Goal: Transaction & Acquisition: Purchase product/service

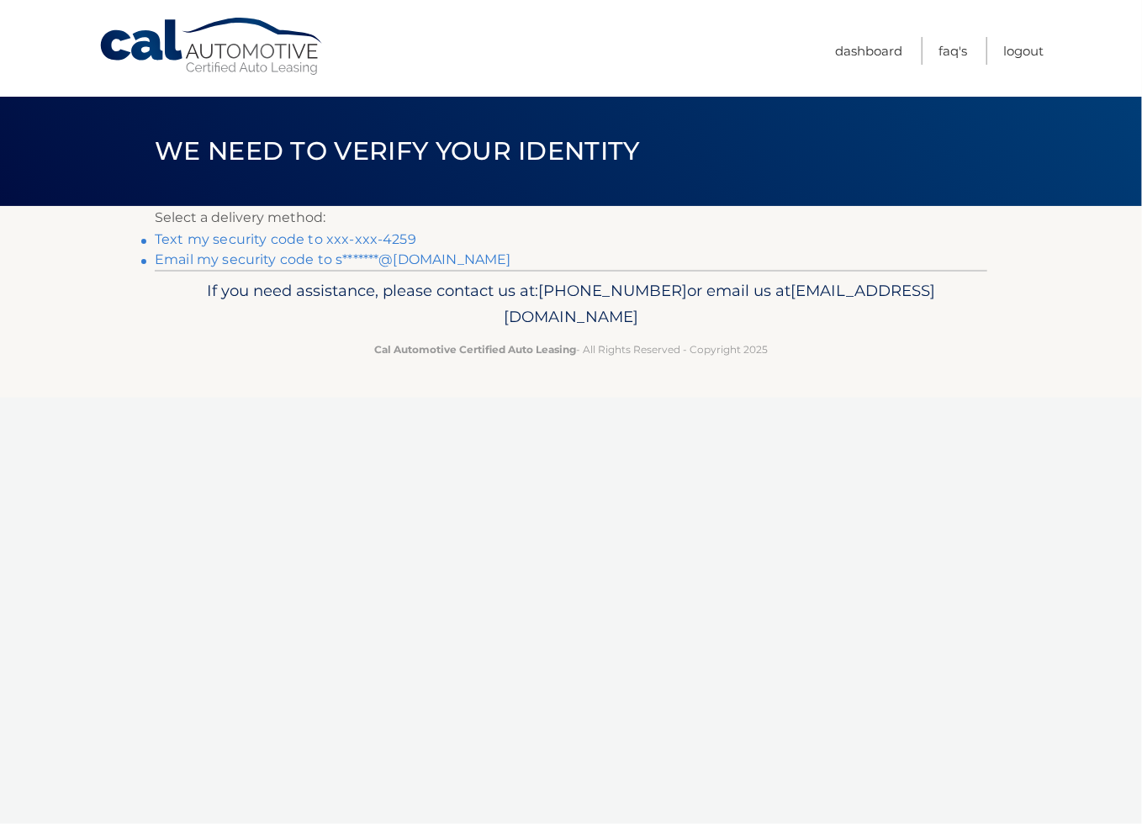
click at [388, 261] on link "Email my security code to s*******@gmail.com" at bounding box center [333, 259] width 356 height 16
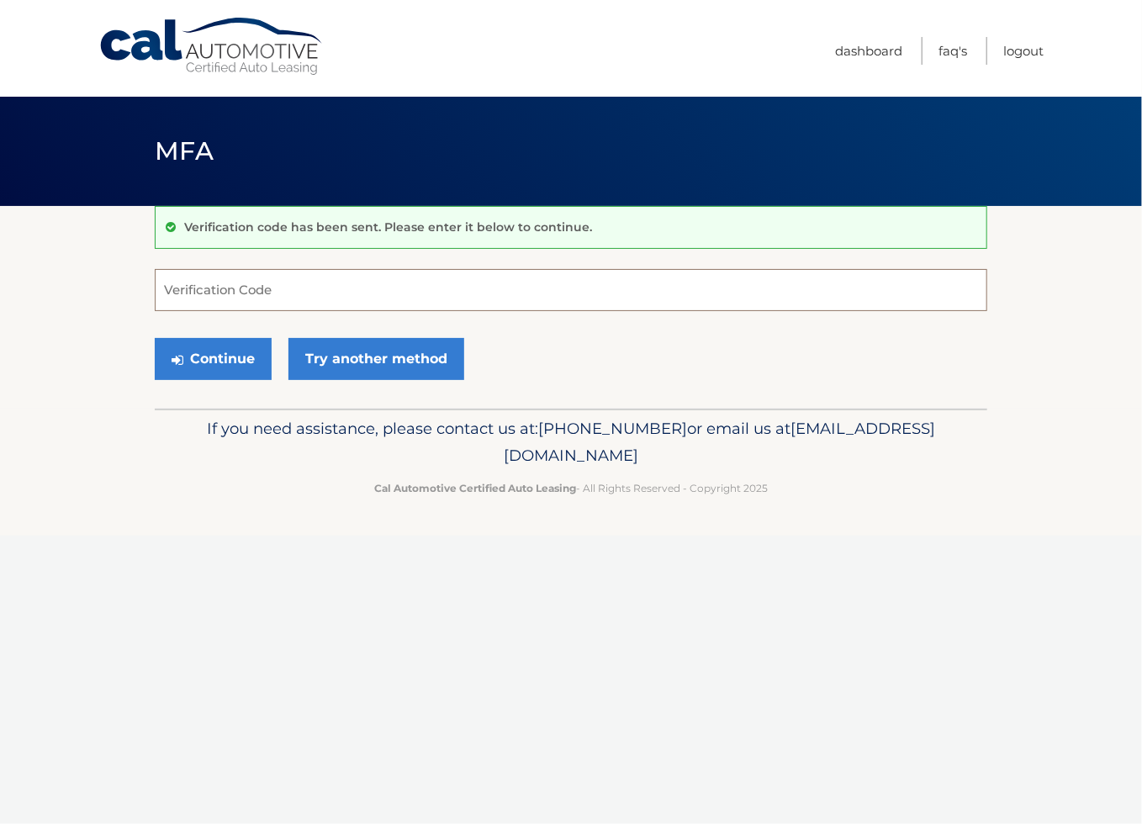
click at [578, 288] on input "Verification Code" at bounding box center [571, 290] width 832 height 42
type input "705776"
click at [155, 338] on button "Continue" at bounding box center [213, 359] width 117 height 42
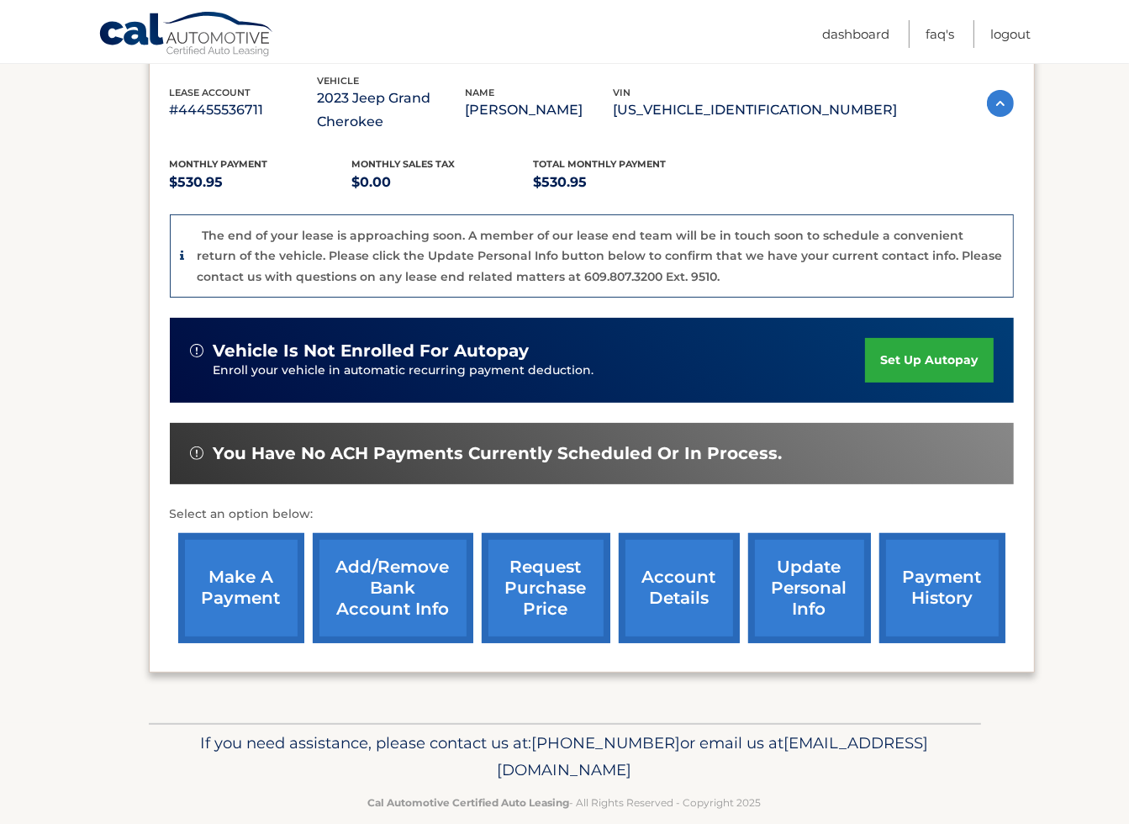
scroll to position [319, 0]
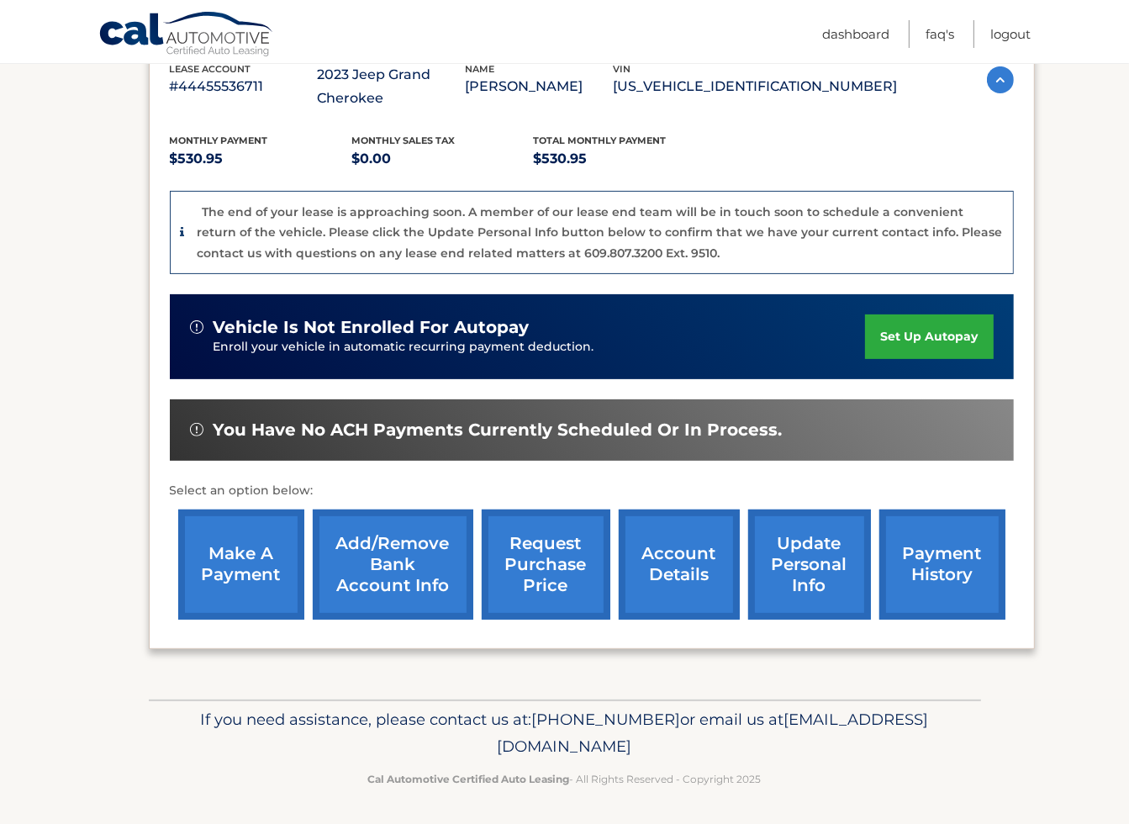
click at [673, 553] on link "account details" at bounding box center [679, 565] width 121 height 110
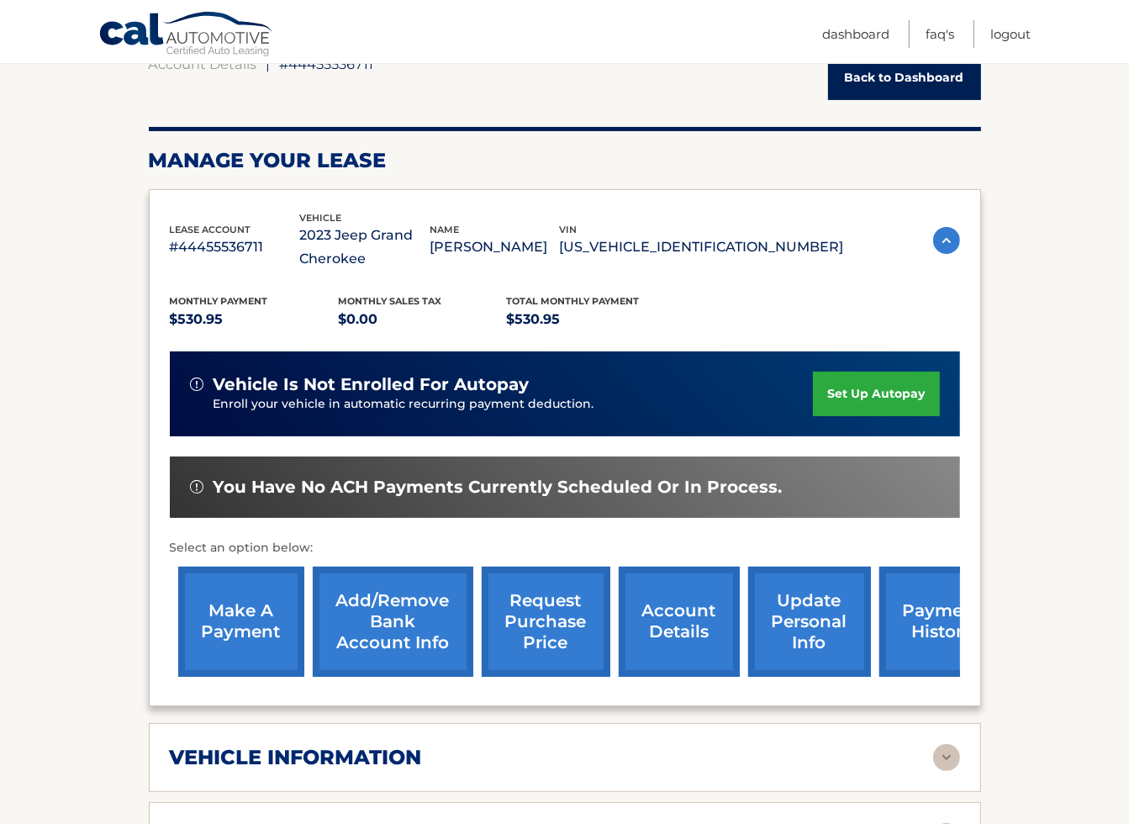
scroll to position [168, 0]
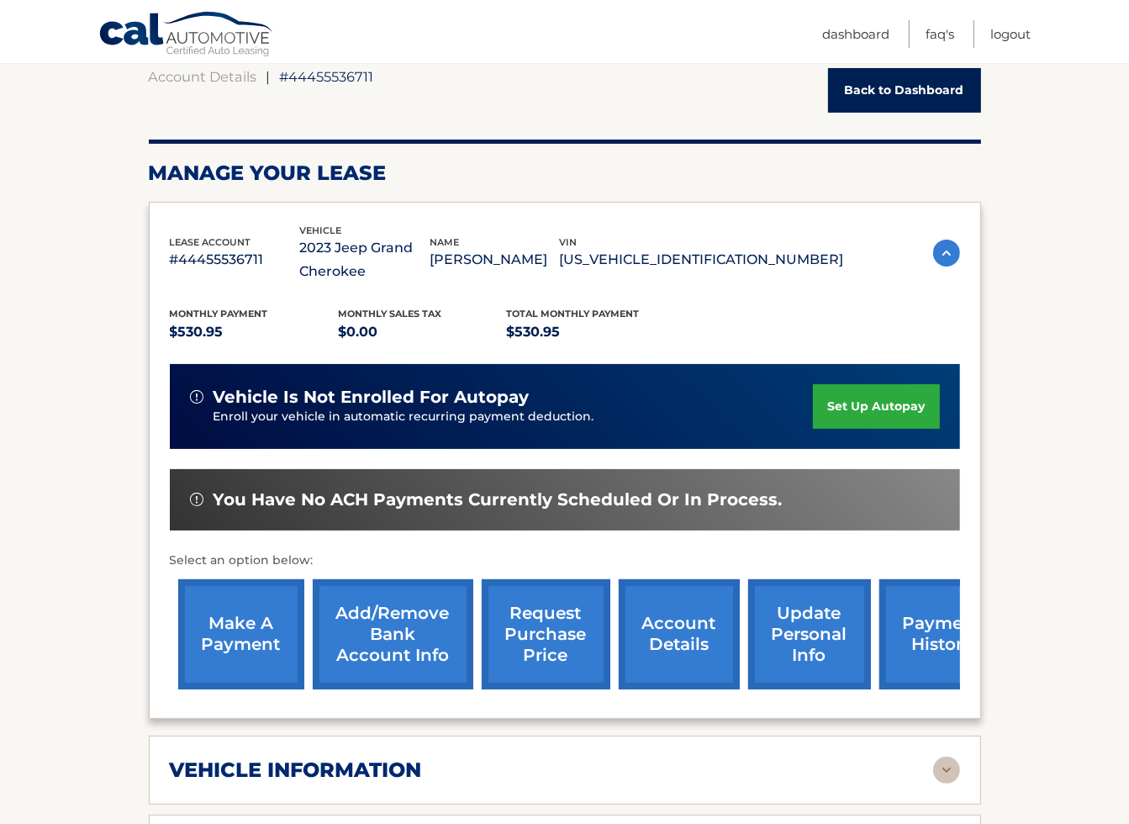
click at [263, 642] on link "make a payment" at bounding box center [241, 634] width 126 height 110
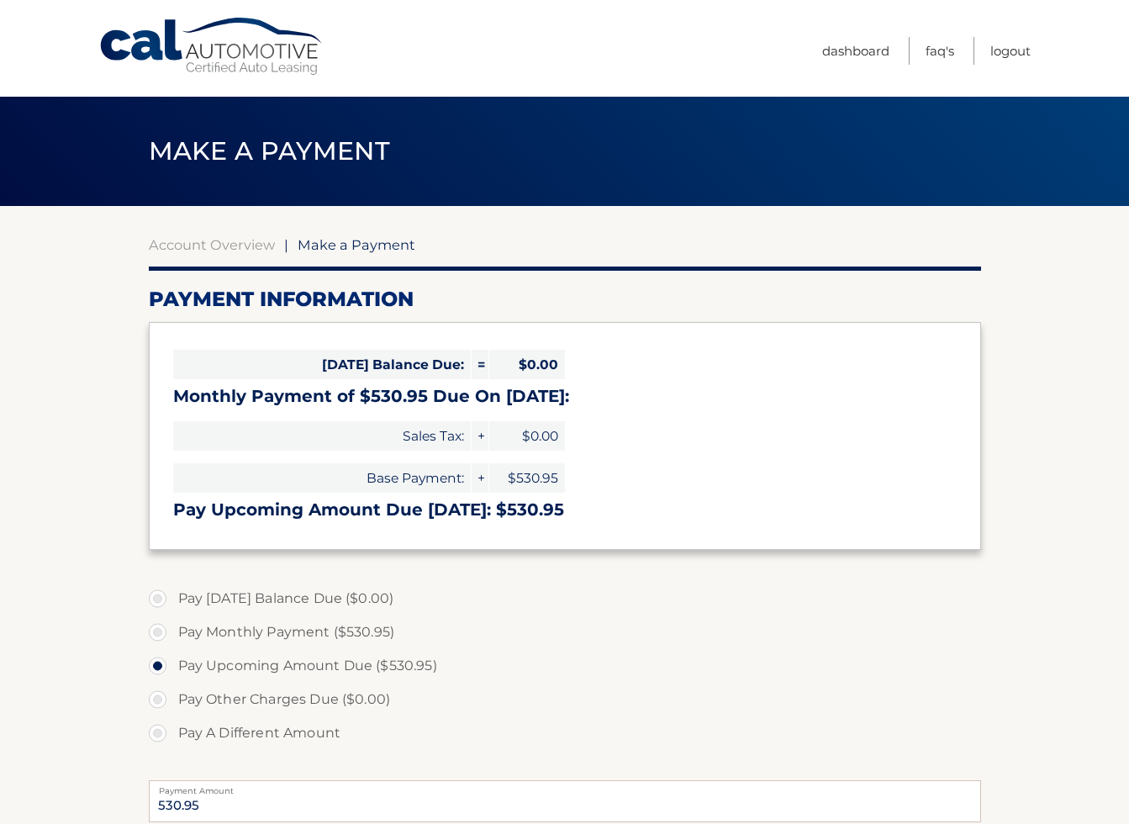
select select "ZGM4MDFkYmUtM2NlNi00MzkxLThhYTgtZTU1NGFlZDgwOGI1"
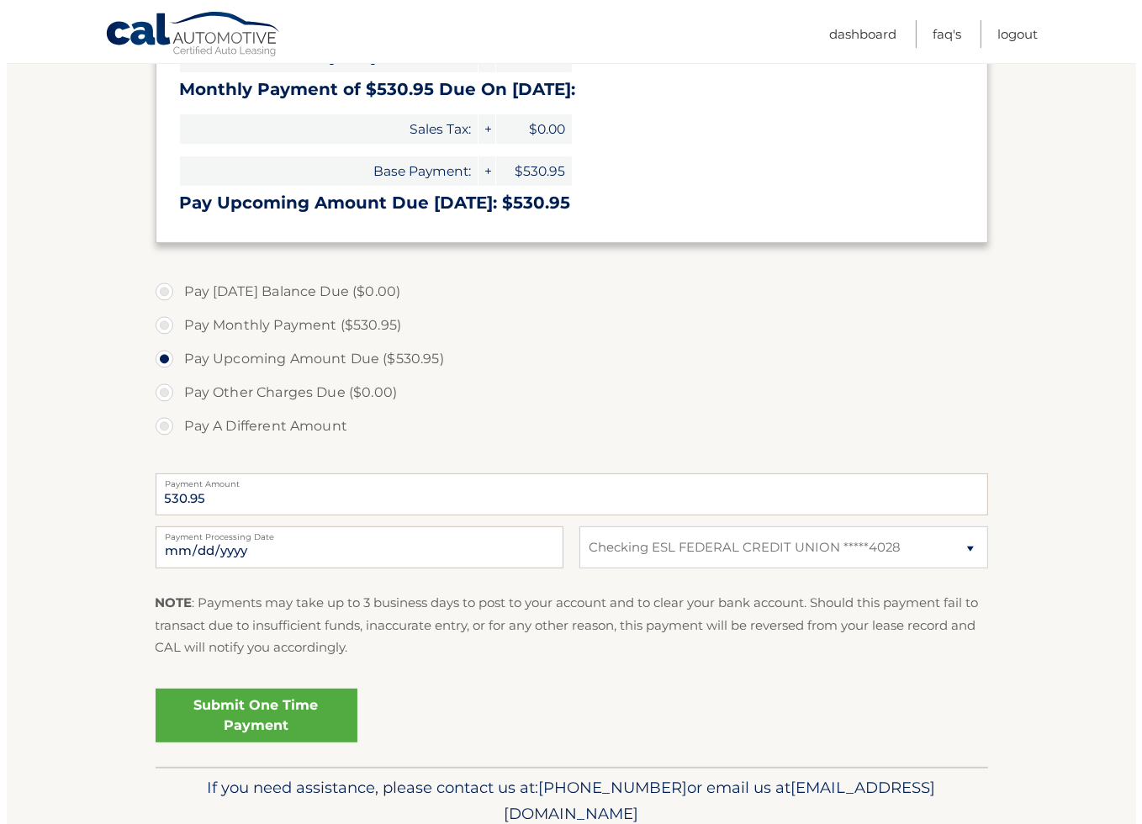
scroll to position [336, 0]
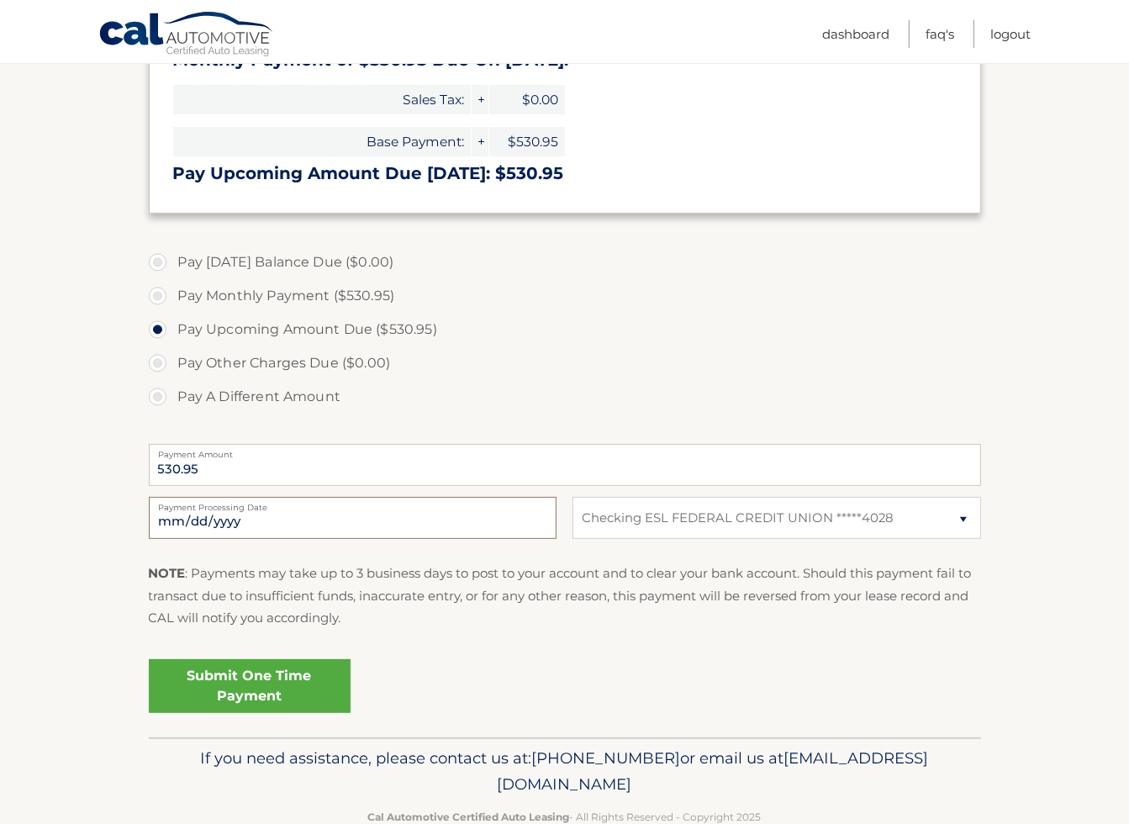
click at [250, 527] on input "2025-10-06" at bounding box center [353, 518] width 408 height 42
click at [249, 518] on input "2025-10-07" at bounding box center [353, 518] width 408 height 42
type input "2025-10-06"
click at [234, 689] on link "Submit One Time Payment" at bounding box center [250, 686] width 202 height 54
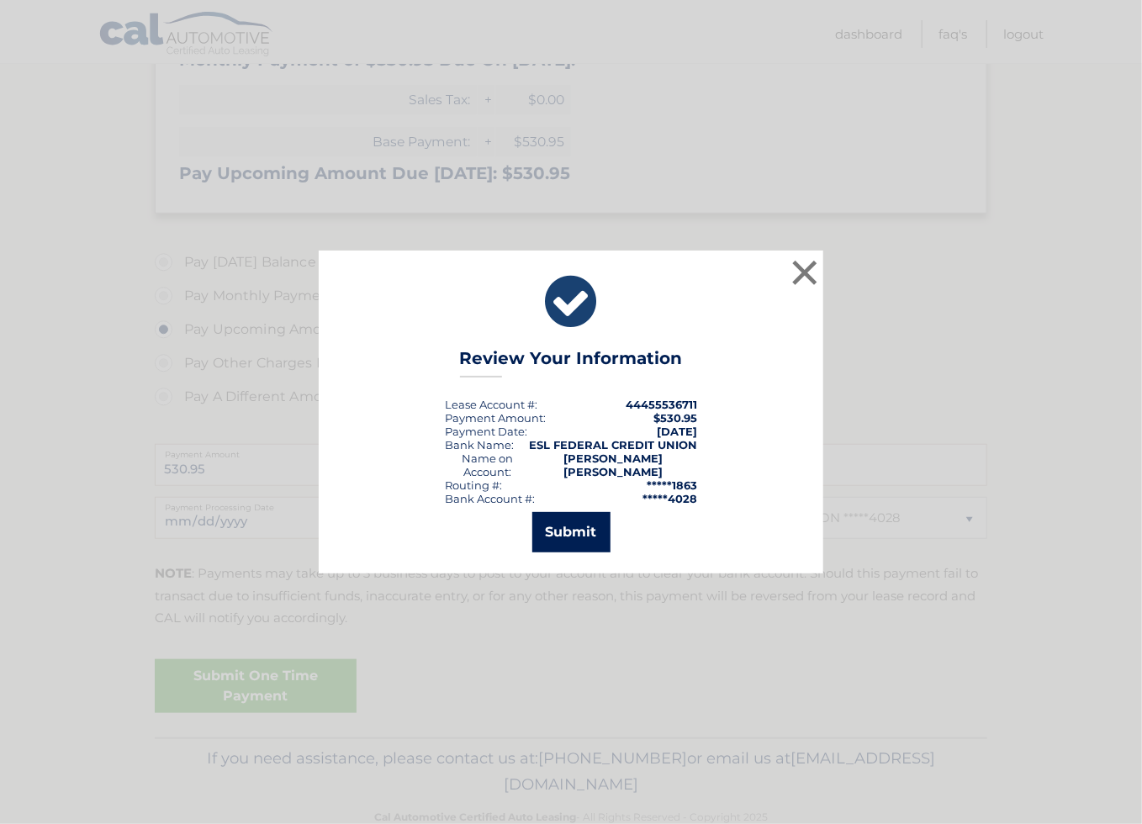
click at [580, 531] on button "Submit" at bounding box center [571, 532] width 78 height 40
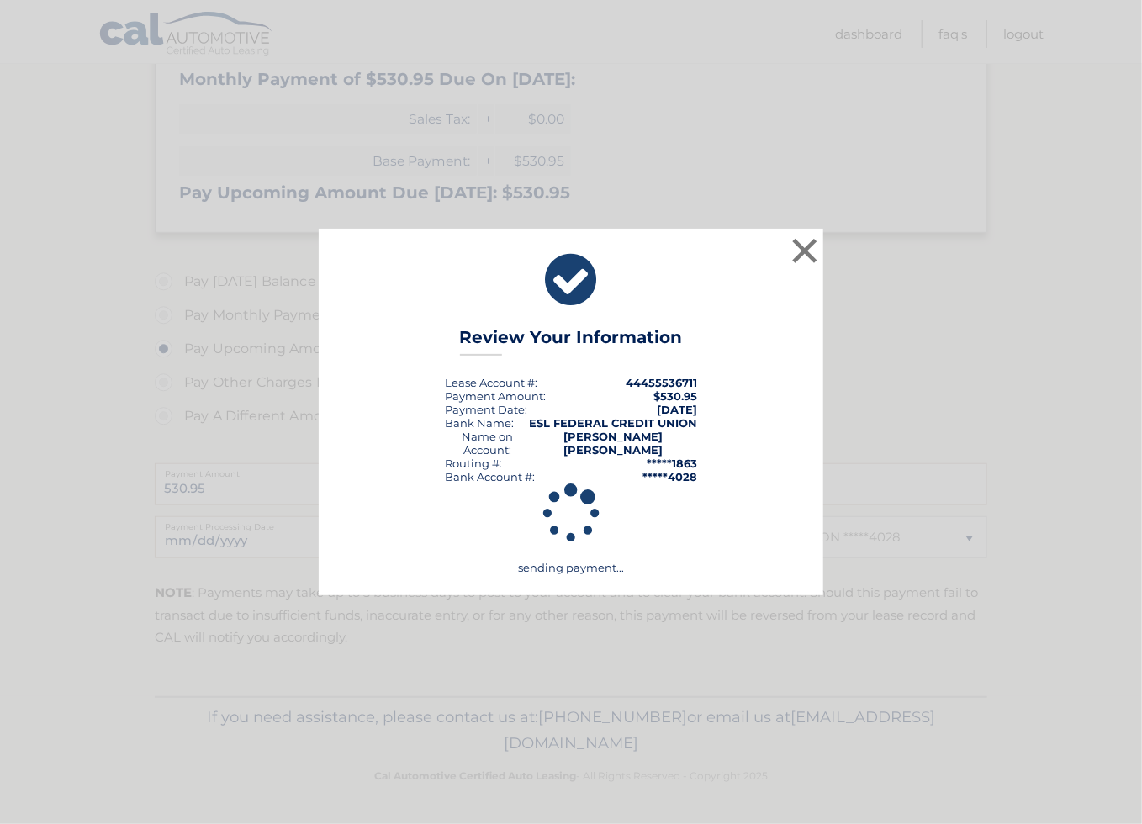
scroll to position [316, 0]
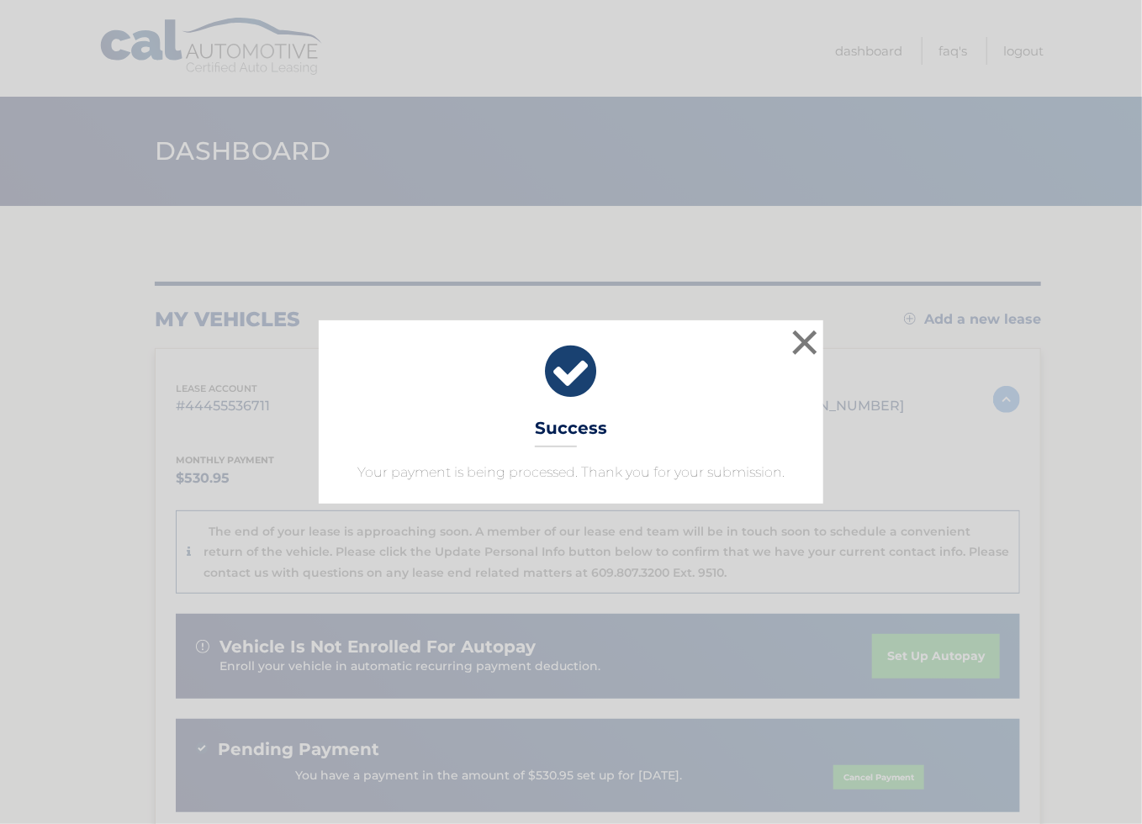
click at [808, 137] on div "× Success Your payment is being processed. Thank you for your submission. Loadi…" at bounding box center [571, 412] width 1142 height 824
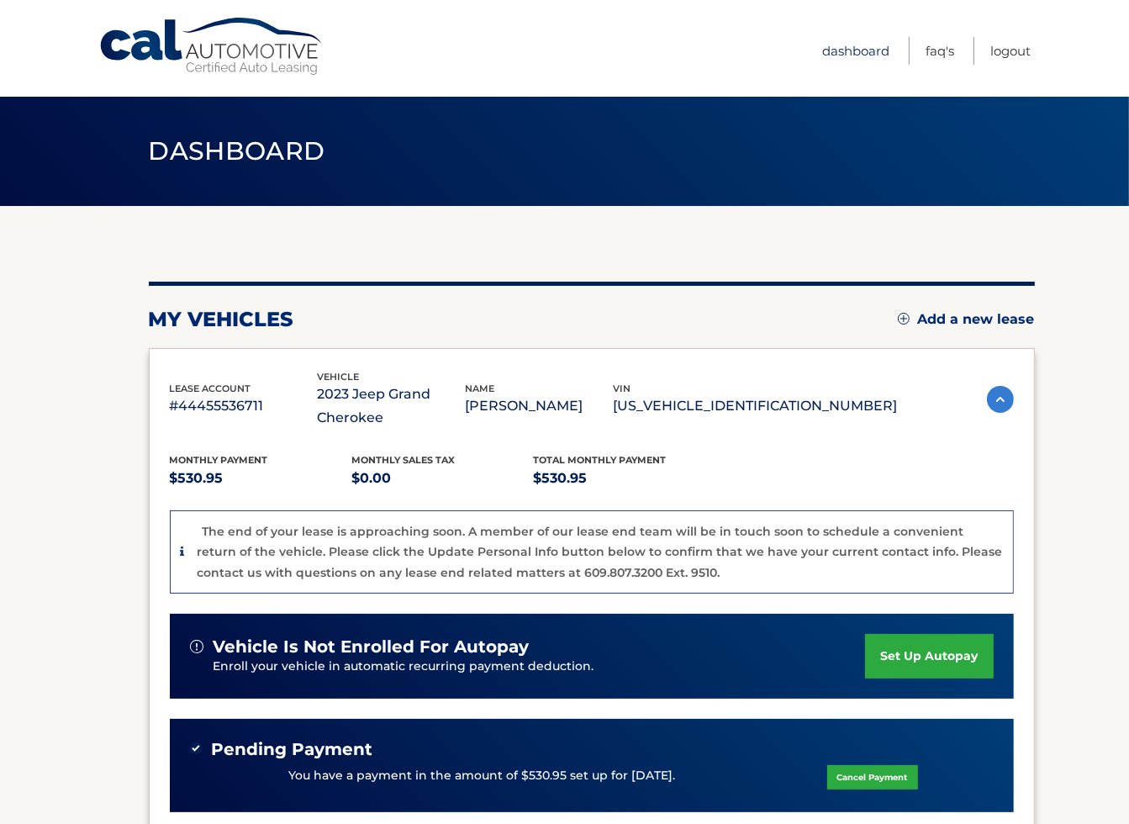
click at [870, 53] on link "Dashboard" at bounding box center [855, 51] width 67 height 28
click at [1012, 52] on link "Logout" at bounding box center [1010, 51] width 40 height 28
